Goal: Navigation & Orientation: Go to known website

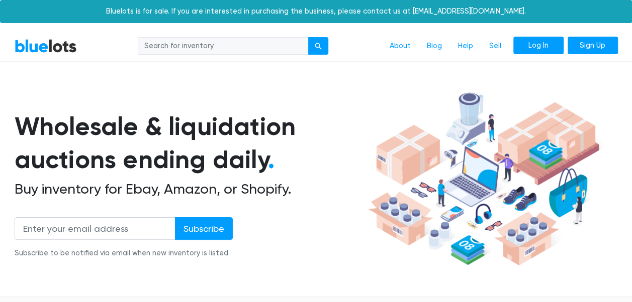
click at [537, 41] on link "Log In" at bounding box center [538, 46] width 50 height 18
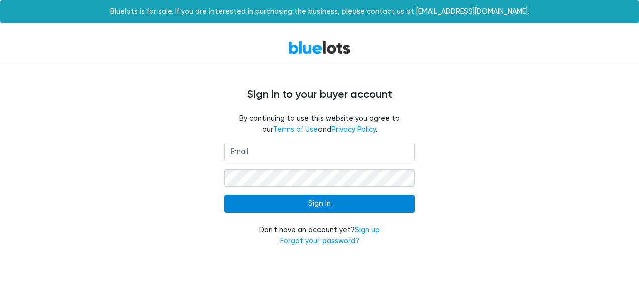
type input "[EMAIL_ADDRESS][DOMAIN_NAME]"
click at [312, 204] on input "Sign In" at bounding box center [319, 204] width 191 height 18
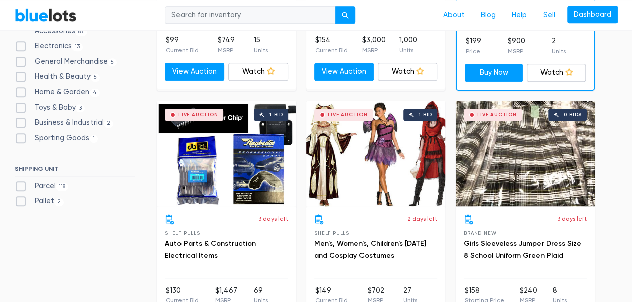
scroll to position [502, 0]
